Goal: Task Accomplishment & Management: Manage account settings

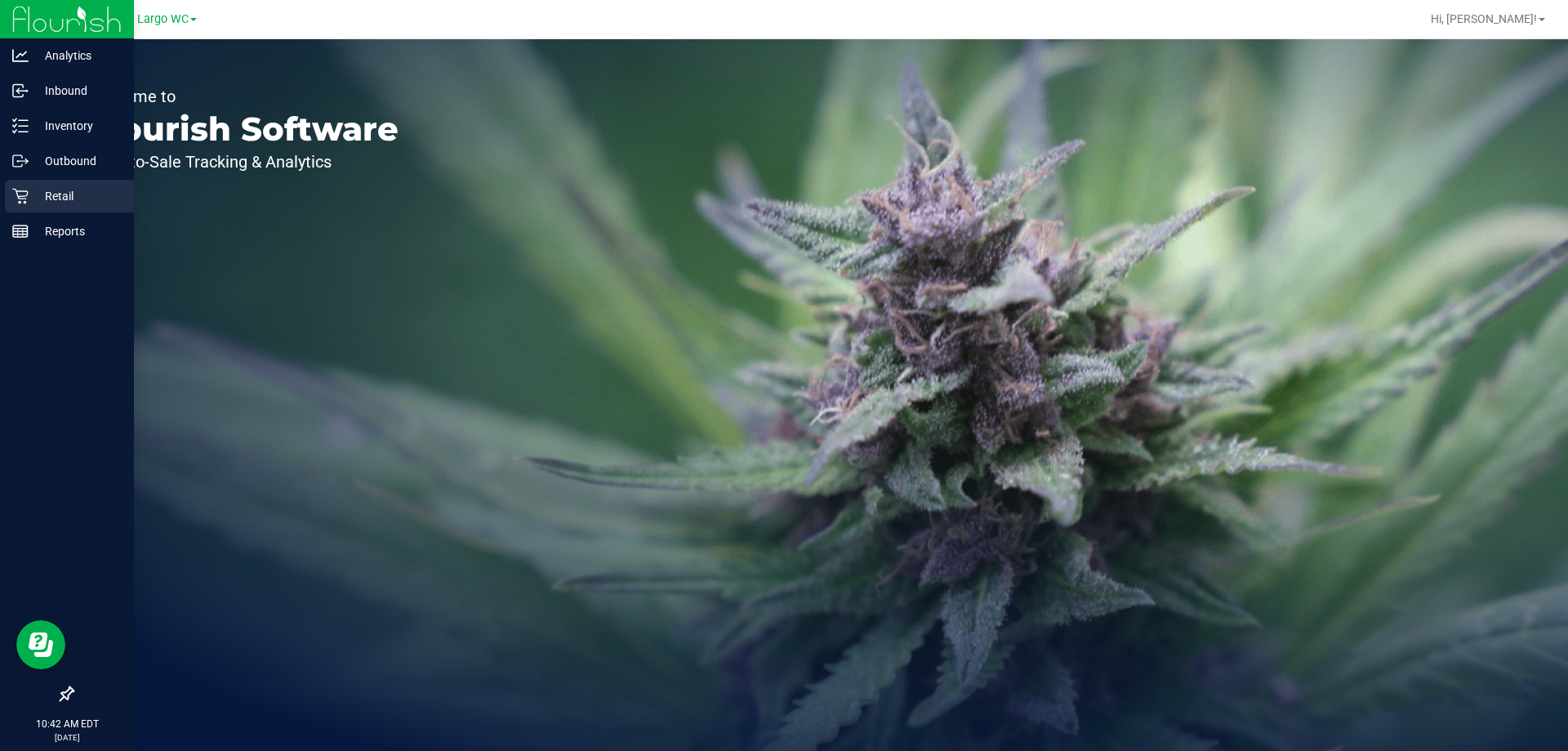
click at [63, 193] on p "Retail" at bounding box center [78, 197] width 98 height 20
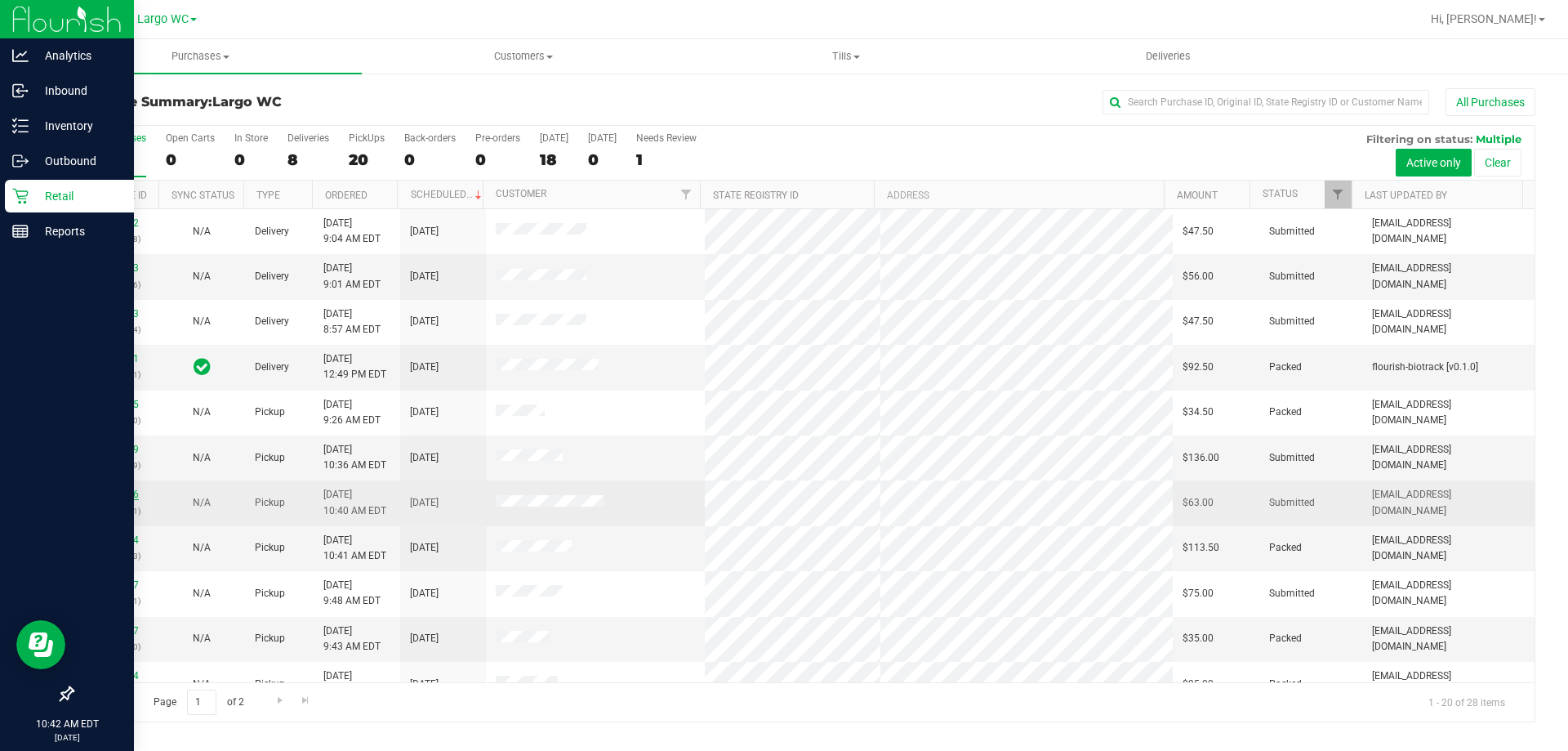
click at [117, 495] on link "11842566" at bounding box center [116, 494] width 45 height 12
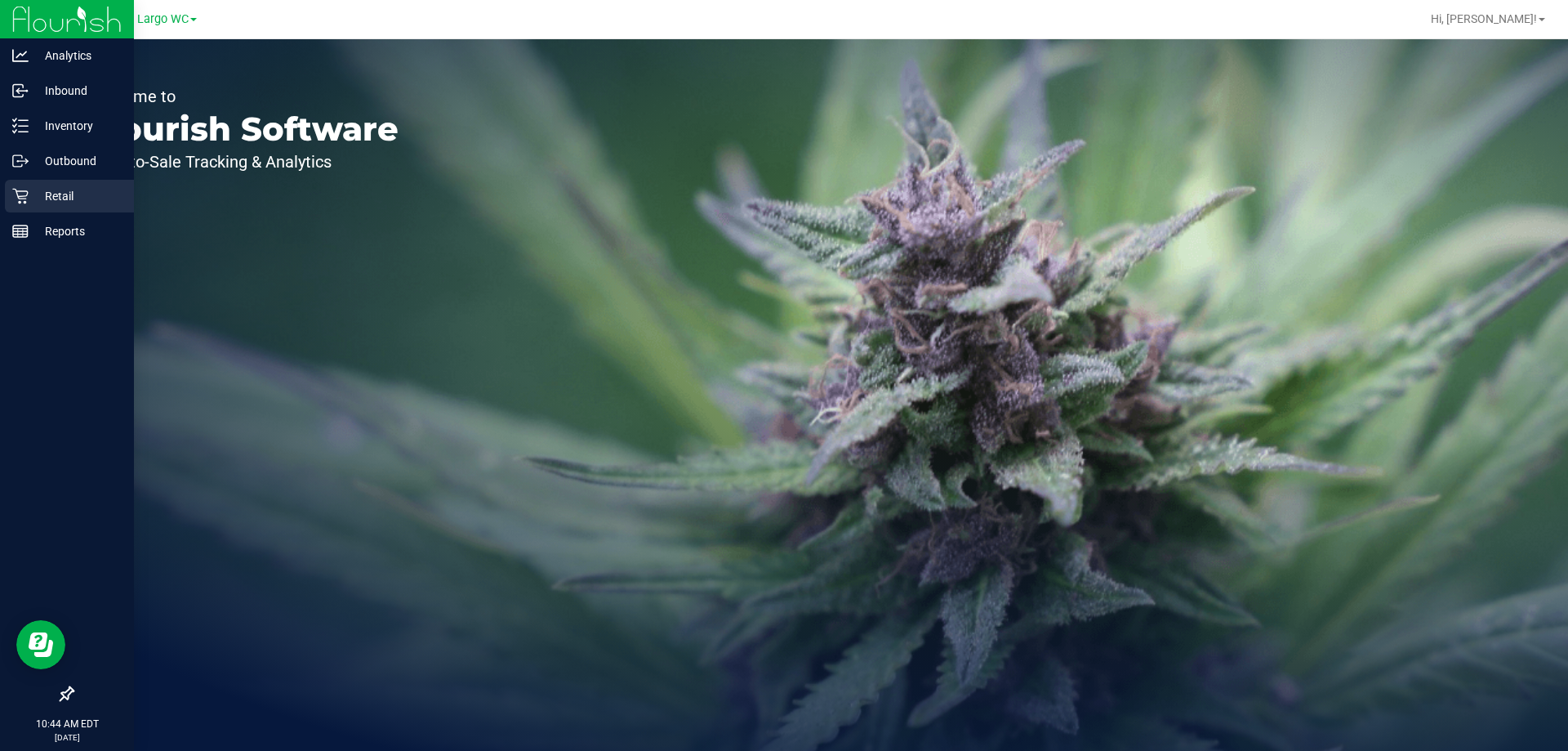
click at [13, 208] on div "Retail" at bounding box center [69, 196] width 129 height 33
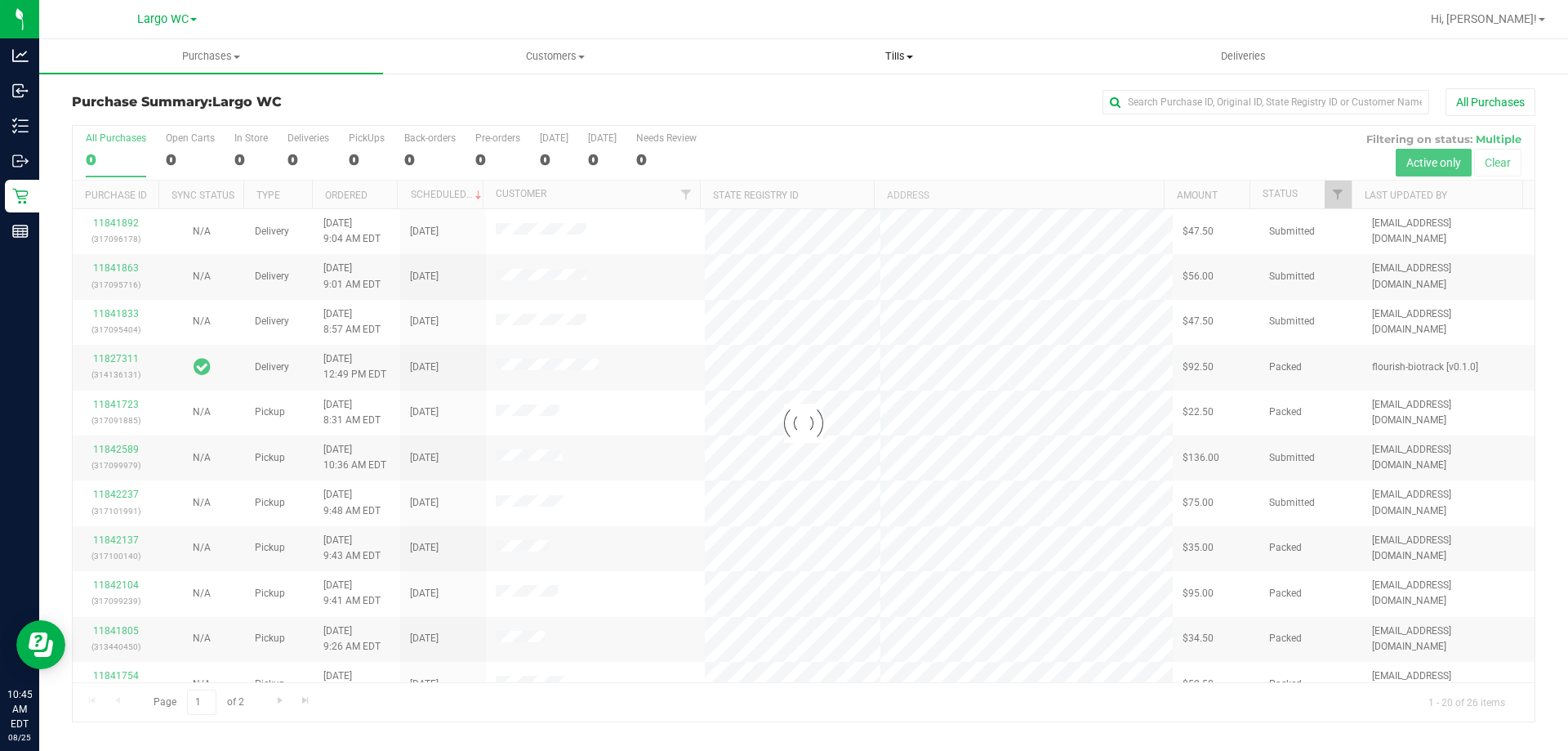
click at [888, 49] on span "Tills" at bounding box center [899, 56] width 342 height 14
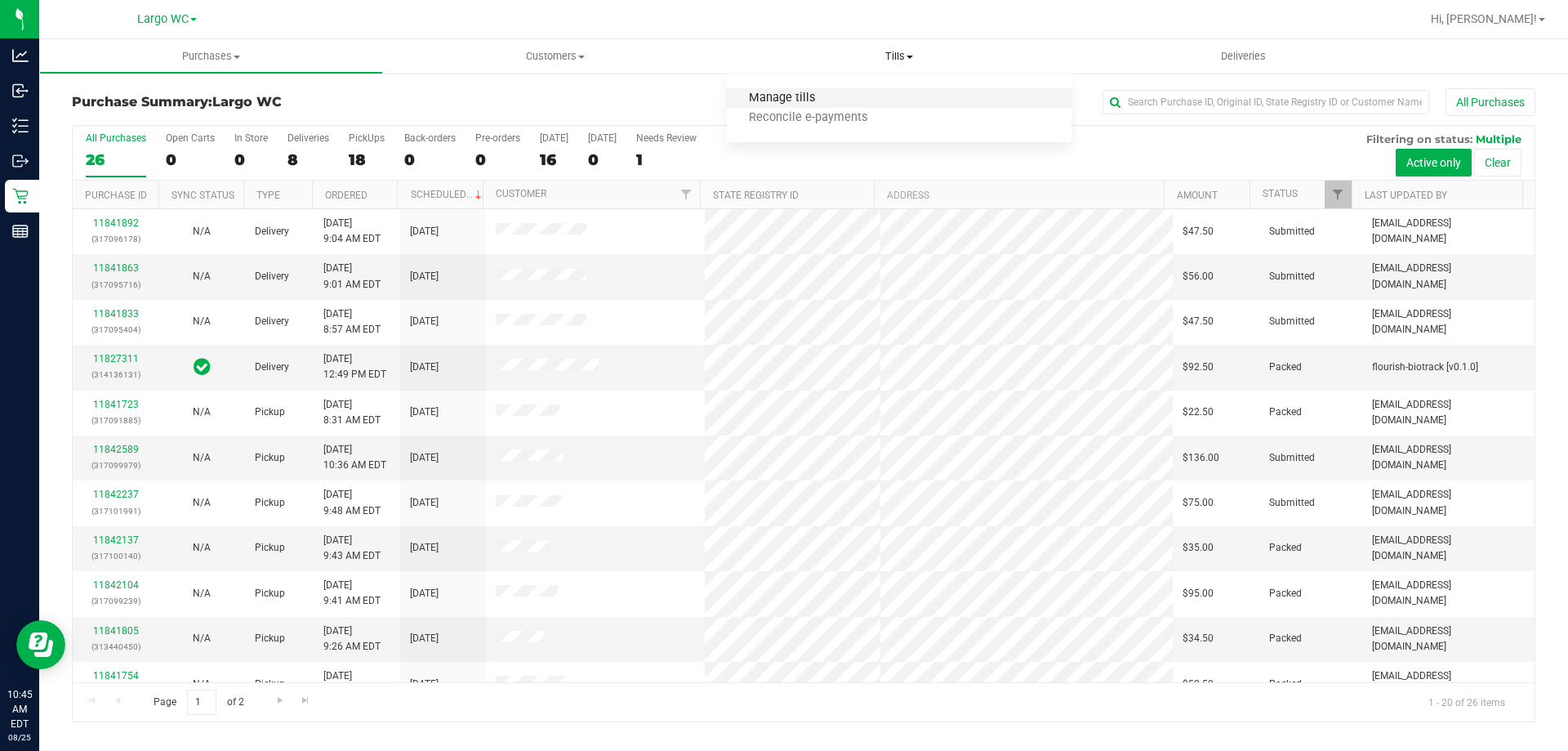
click at [818, 91] on span "Manage tills" at bounding box center [782, 98] width 111 height 14
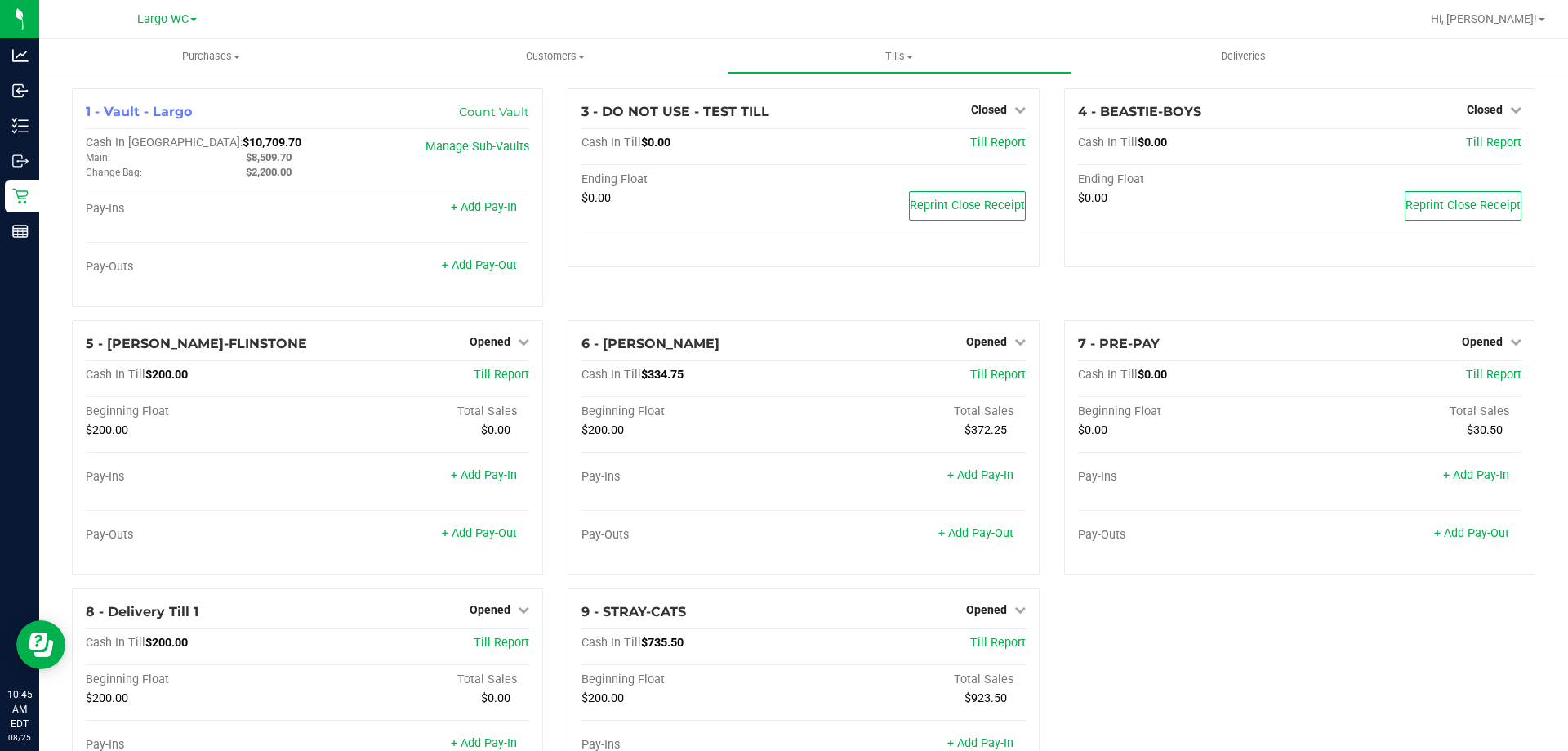
scroll to position [123, 0]
